Goal: Transaction & Acquisition: Purchase product/service

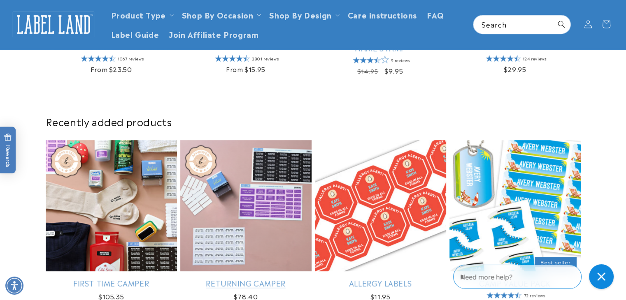
scroll to position [377, 0]
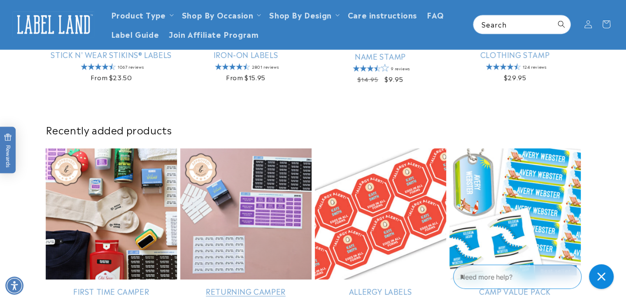
click at [245, 287] on link "Returning Camper" at bounding box center [245, 291] width 131 height 9
